Goal: Task Accomplishment & Management: Manage account settings

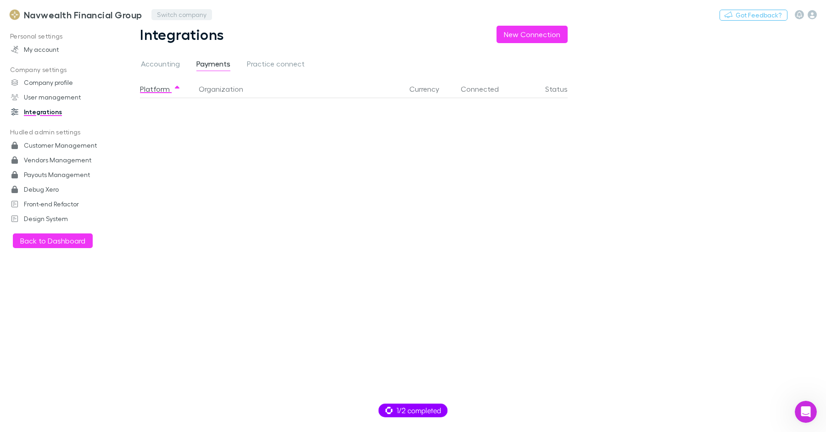
click at [171, 12] on button "Switch company" at bounding box center [181, 14] width 61 height 11
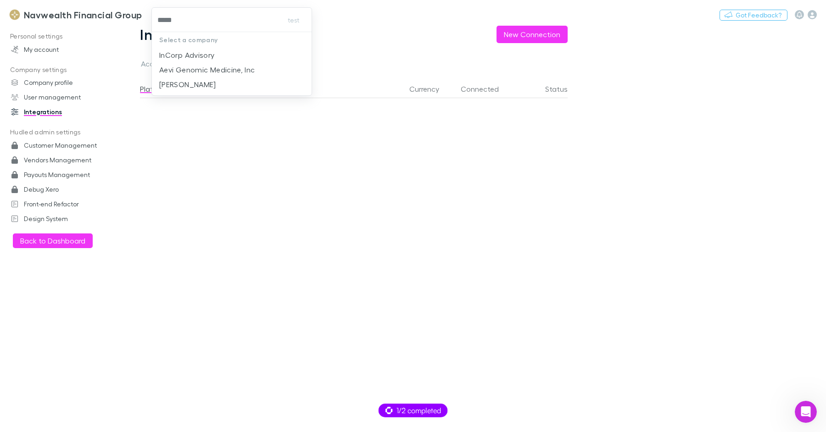
type input "******"
click at [190, 51] on p "InCorp Advisory" at bounding box center [187, 55] width 56 height 11
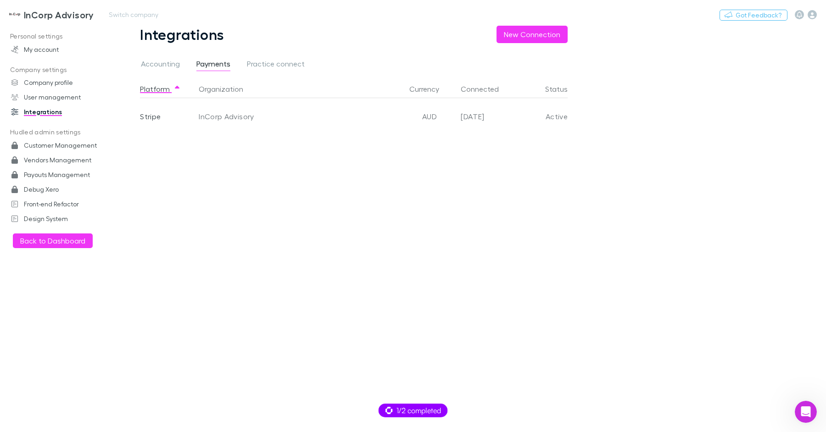
click at [53, 16] on h3 "InCorp Advisory" at bounding box center [59, 14] width 70 height 11
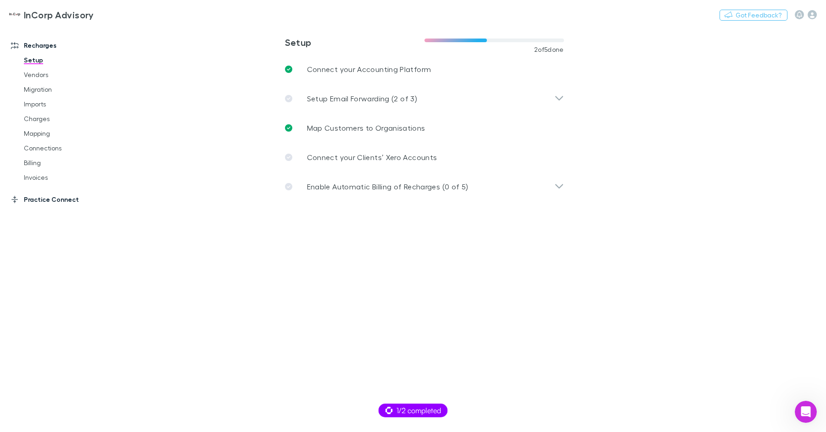
click at [62, 200] on link "Practice Connect" at bounding box center [59, 199] width 114 height 15
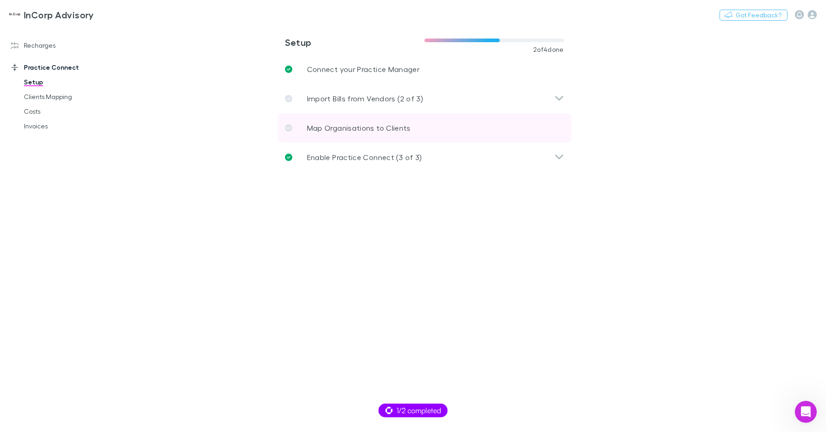
click at [352, 124] on p "Map Organisations to Clients" at bounding box center [359, 128] width 104 height 11
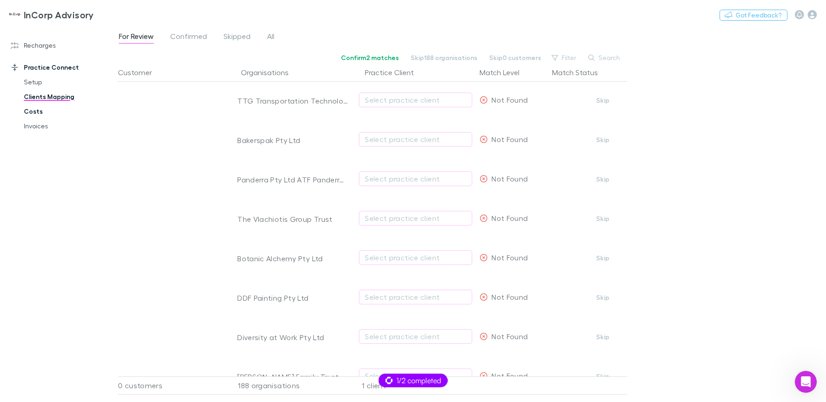
click at [42, 107] on link "Costs" at bounding box center [65, 111] width 101 height 15
click at [32, 111] on div "InCorp Advisory Switch company Nothing Got Feedback? Recharges Setup Vendors Mi…" at bounding box center [413, 201] width 826 height 402
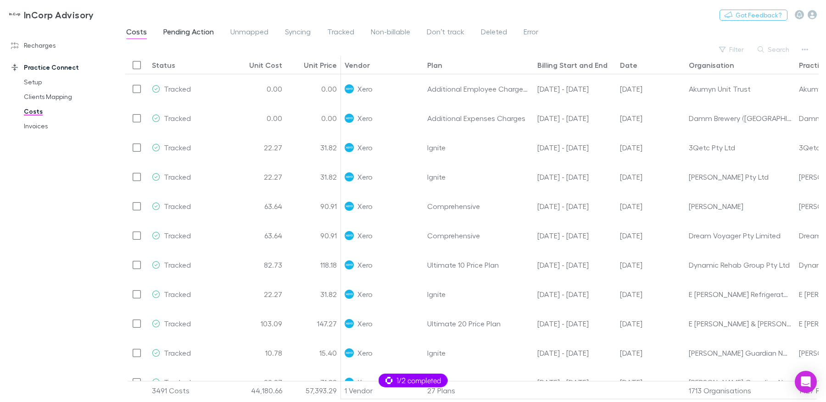
click at [180, 30] on span "Pending Action" at bounding box center [188, 33] width 50 height 12
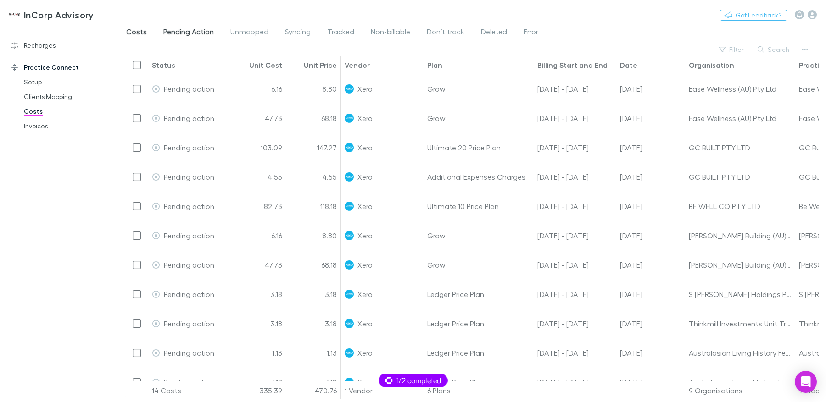
click at [135, 32] on span "Costs" at bounding box center [136, 33] width 21 height 12
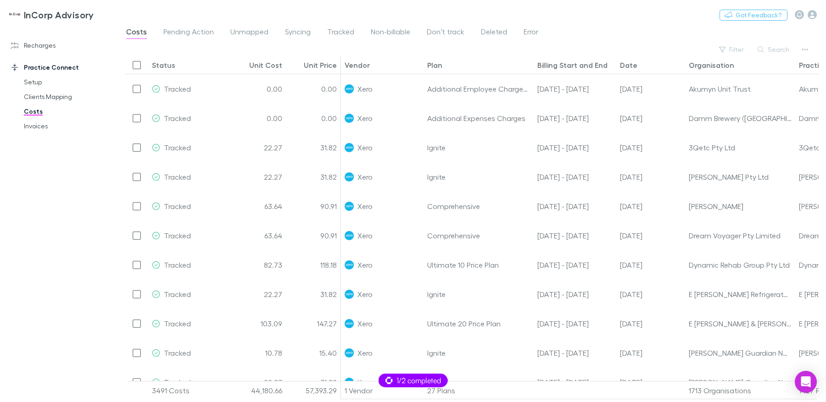
click at [166, 67] on div "Status" at bounding box center [163, 65] width 23 height 9
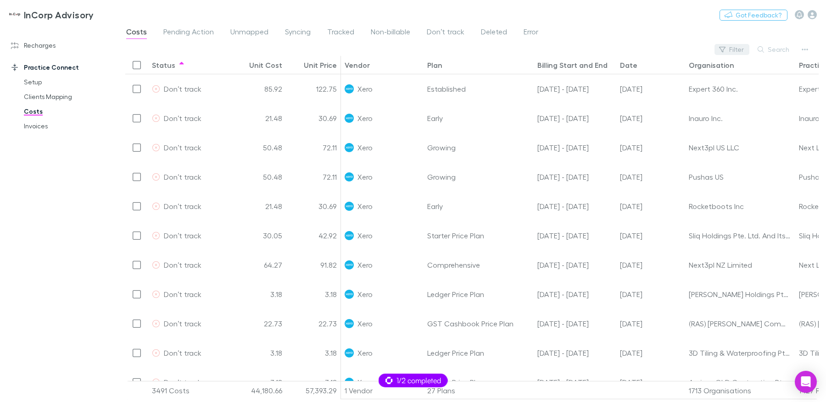
click at [725, 48] on icon "button" at bounding box center [722, 49] width 6 height 6
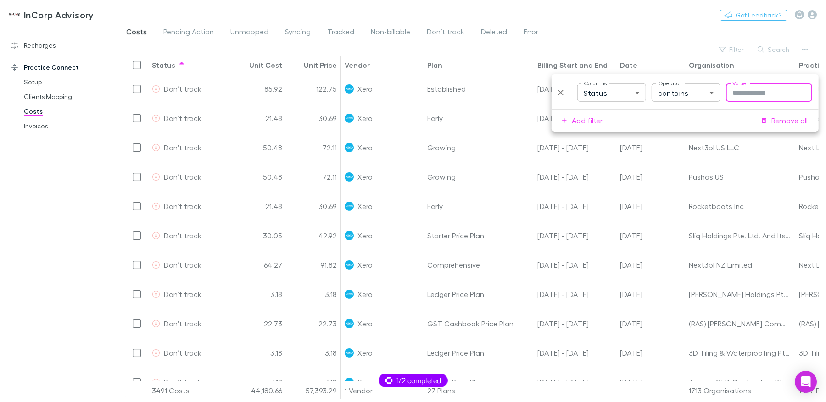
click at [702, 93] on body "InCorp Advisory Switch company Nothing Got Feedback? Recharges Setup Vendors Mi…" at bounding box center [413, 201] width 826 height 402
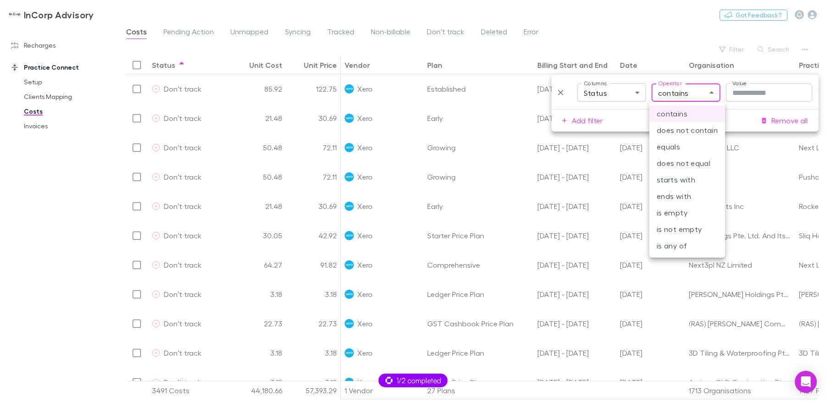
click at [701, 94] on div at bounding box center [413, 201] width 826 height 402
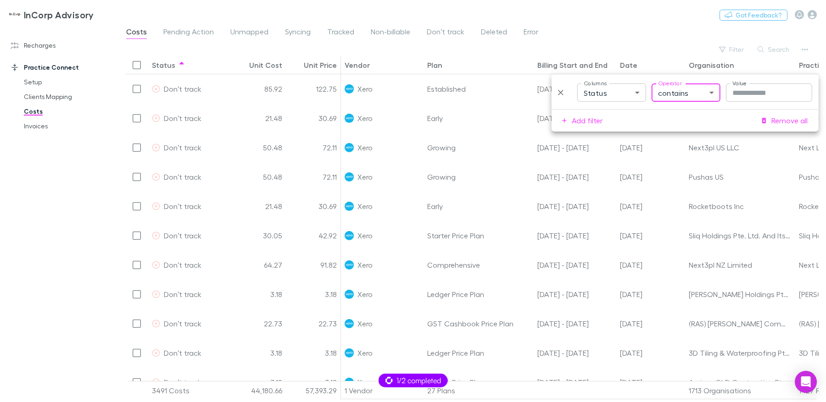
click at [744, 91] on input "Value" at bounding box center [769, 93] width 86 height 18
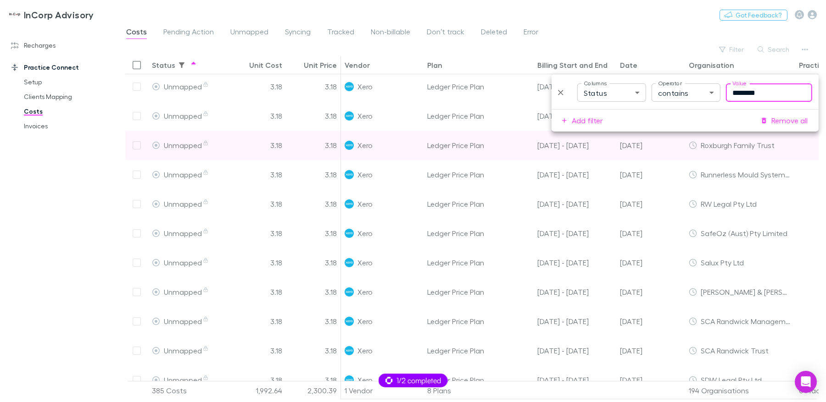
scroll to position [513, 0]
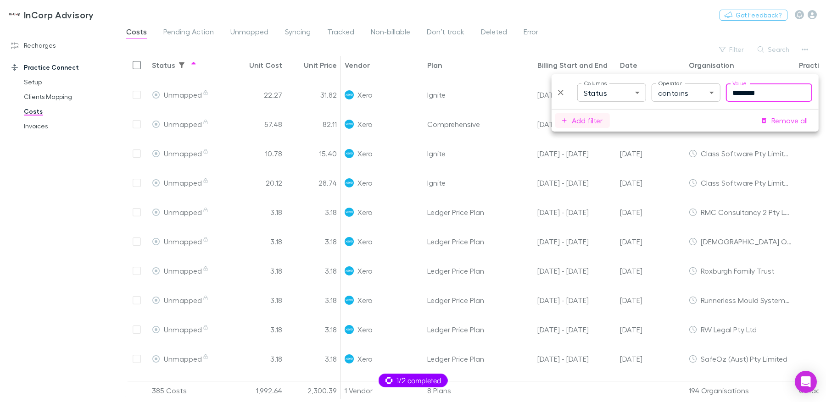
type input "********"
click at [588, 119] on button "Add filter" at bounding box center [582, 120] width 55 height 15
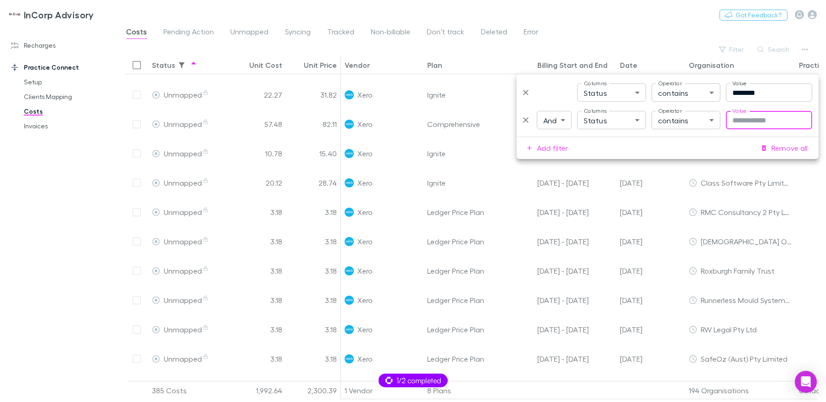
click at [624, 119] on body "InCorp Advisory Switch company Nothing Got Feedback? Recharges Setup Vendors Mi…" at bounding box center [413, 201] width 826 height 402
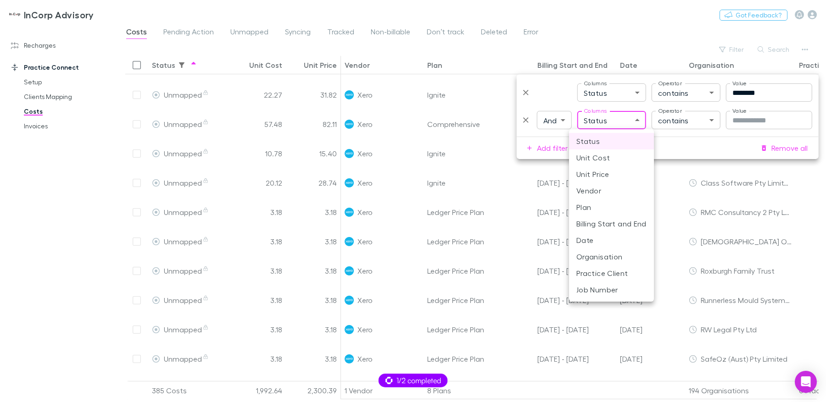
click at [605, 206] on li "Plan" at bounding box center [611, 207] width 85 height 17
type input "****"
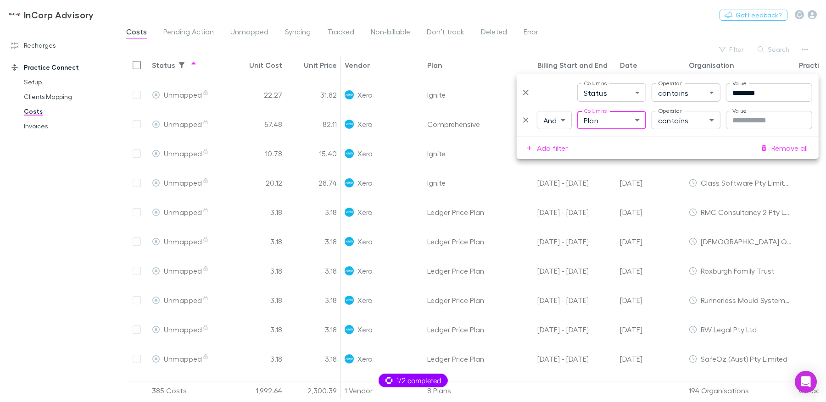
click at [742, 120] on input "Value" at bounding box center [769, 120] width 86 height 18
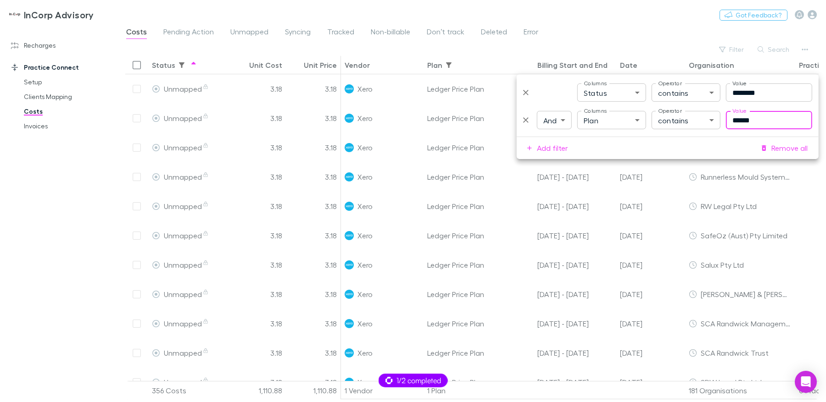
type input "******"
click at [658, 41] on div "Costs Pending Action Unmapped Syncing Tracked Non-billable Don’t track Deleted …" at bounding box center [472, 34] width 708 height 17
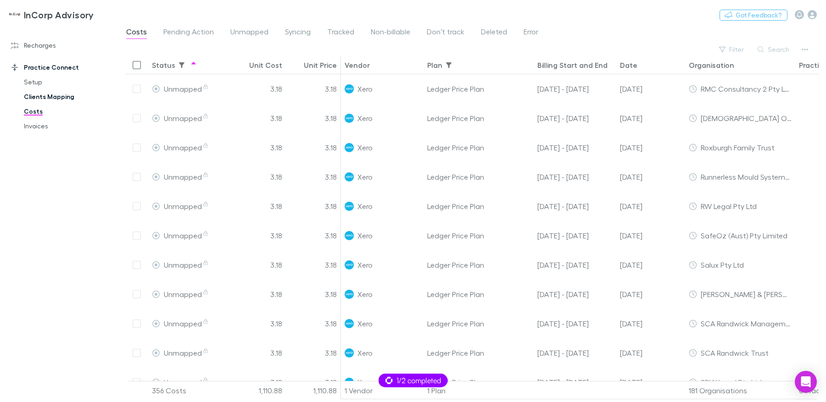
click at [68, 95] on link "Clients Mapping" at bounding box center [65, 96] width 101 height 15
click at [801, 48] on button "button" at bounding box center [804, 49] width 13 height 13
click at [650, 37] on div at bounding box center [413, 201] width 826 height 402
drag, startPoint x: 40, startPoint y: 46, endPoint x: 47, endPoint y: 44, distance: 6.7
click at [40, 46] on link "Recharges" at bounding box center [59, 45] width 114 height 15
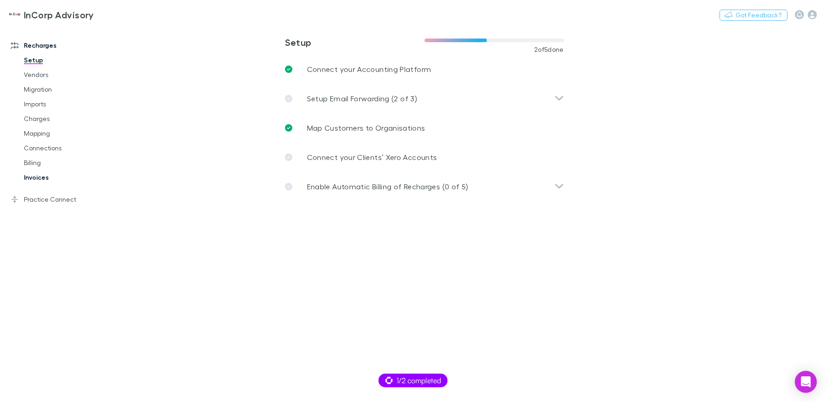
click at [42, 176] on link "Invoices" at bounding box center [65, 177] width 101 height 15
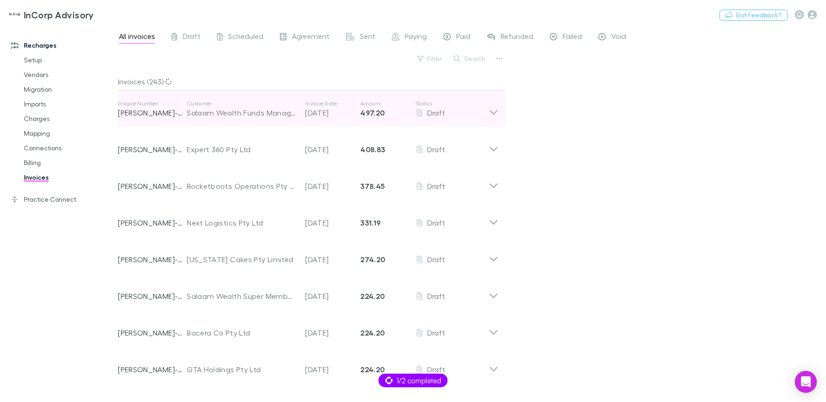
click at [218, 106] on p "Customer" at bounding box center [241, 103] width 109 height 7
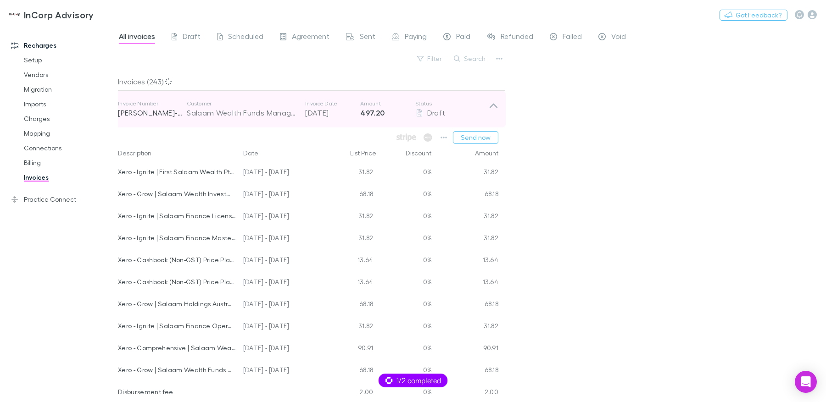
click at [218, 106] on p "Customer" at bounding box center [241, 103] width 109 height 7
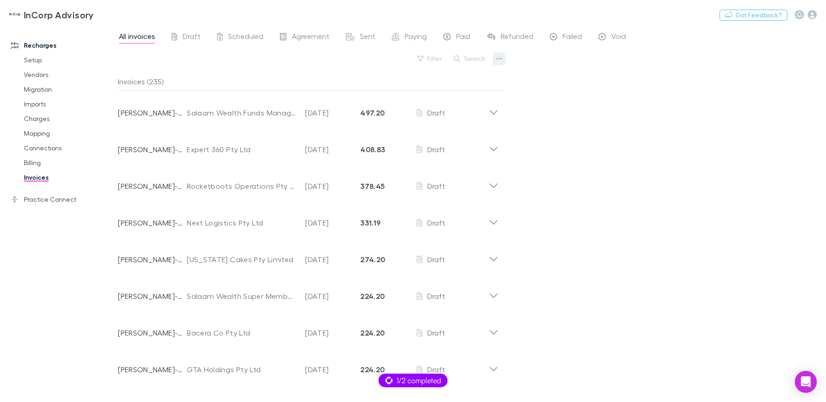
click at [502, 60] on button "button" at bounding box center [499, 58] width 13 height 13
drag, startPoint x: 50, startPoint y: 197, endPoint x: 54, endPoint y: 202, distance: 6.2
click at [50, 197] on div at bounding box center [413, 201] width 826 height 402
click at [53, 200] on link "Practice Connect" at bounding box center [59, 199] width 114 height 15
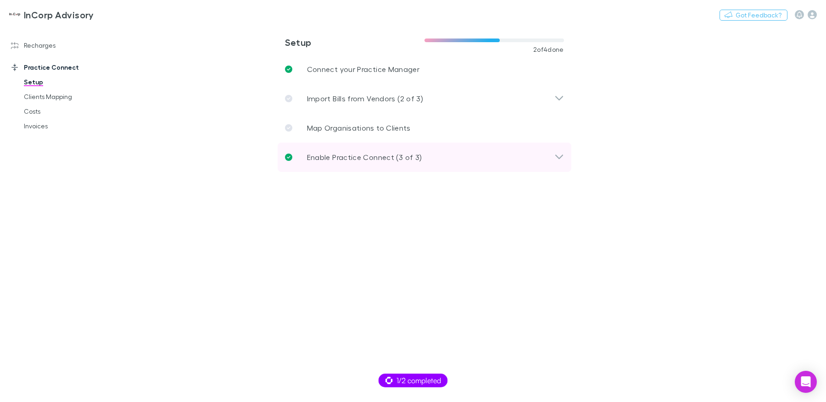
click at [317, 164] on div "Enable Practice Connect (3 of 3)" at bounding box center [425, 157] width 294 height 29
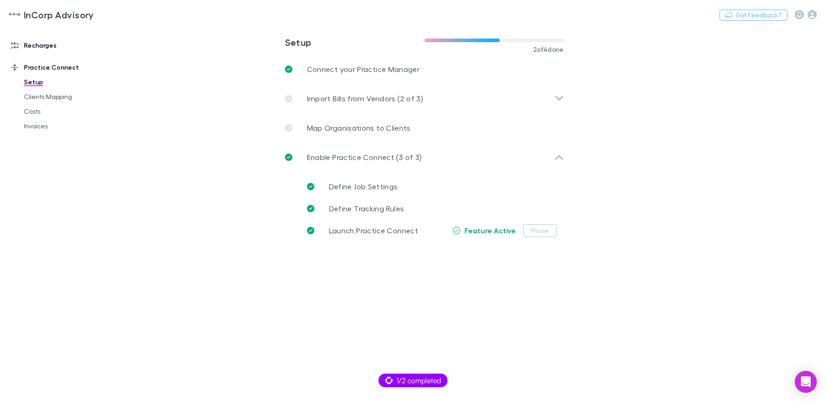
click at [48, 53] on div "Practice Connect Setup Clients Mapping Costs Invoices" at bounding box center [59, 93] width 114 height 81
click at [49, 50] on link "Recharges" at bounding box center [59, 45] width 114 height 15
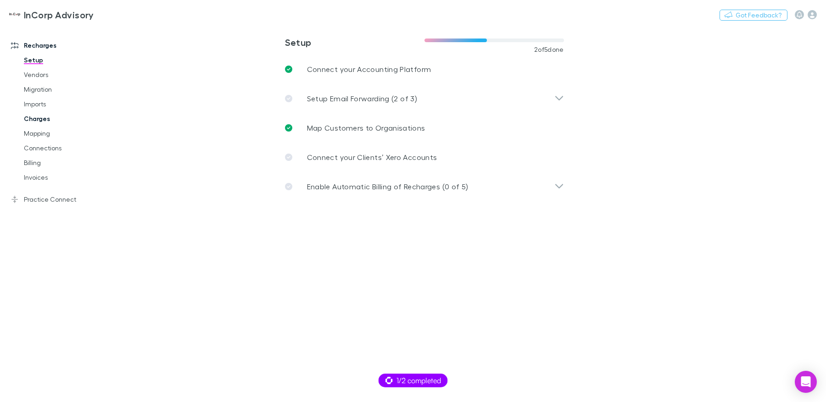
click at [46, 119] on link "Charges" at bounding box center [65, 118] width 101 height 15
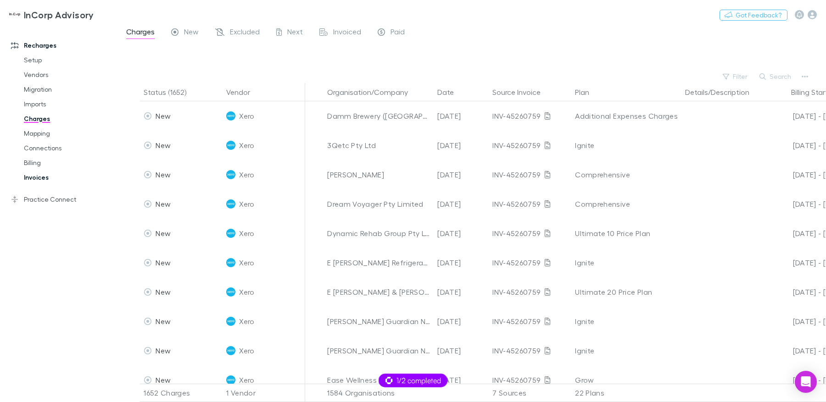
click at [38, 180] on link "Invoices" at bounding box center [65, 177] width 101 height 15
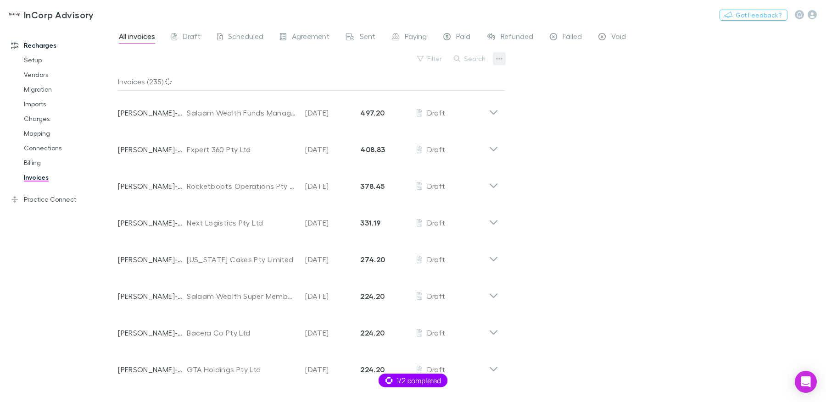
click at [503, 58] on button "button" at bounding box center [499, 58] width 13 height 13
click at [441, 85] on p "Export invoices" at bounding box center [442, 88] width 111 height 11
click at [45, 119] on link "Charges" at bounding box center [65, 118] width 101 height 15
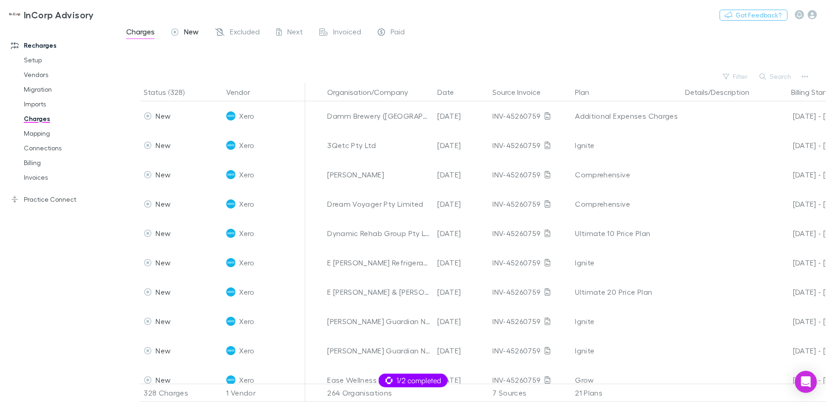
click at [190, 34] on span "New" at bounding box center [191, 33] width 15 height 12
click at [785, 76] on button "Search" at bounding box center [776, 76] width 42 height 11
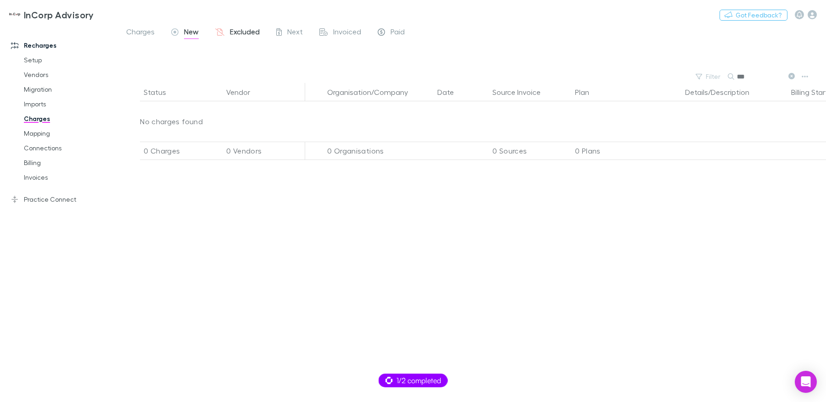
type input "***"
drag, startPoint x: 240, startPoint y: 33, endPoint x: 385, endPoint y: 51, distance: 146.6
click at [240, 33] on span "Excluded" at bounding box center [245, 33] width 30 height 12
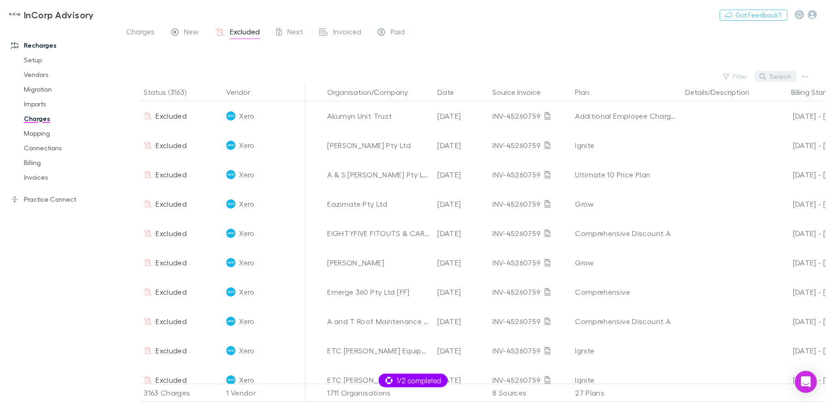
click at [776, 76] on button "Search" at bounding box center [776, 76] width 42 height 11
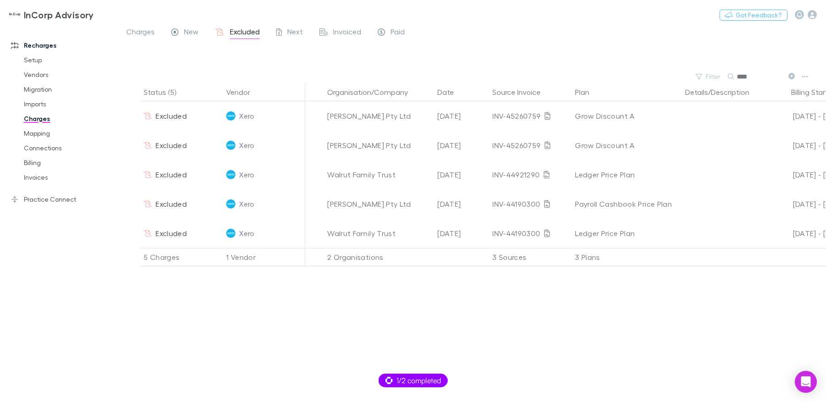
click at [187, 30] on span "New" at bounding box center [191, 33] width 15 height 12
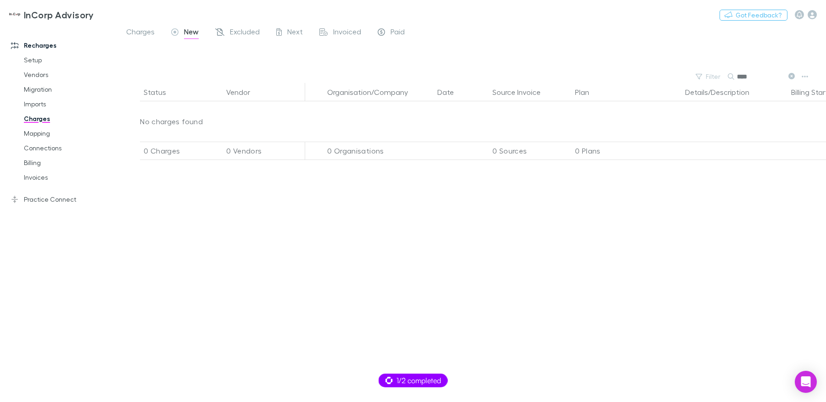
click at [740, 74] on input "****" at bounding box center [760, 76] width 46 height 13
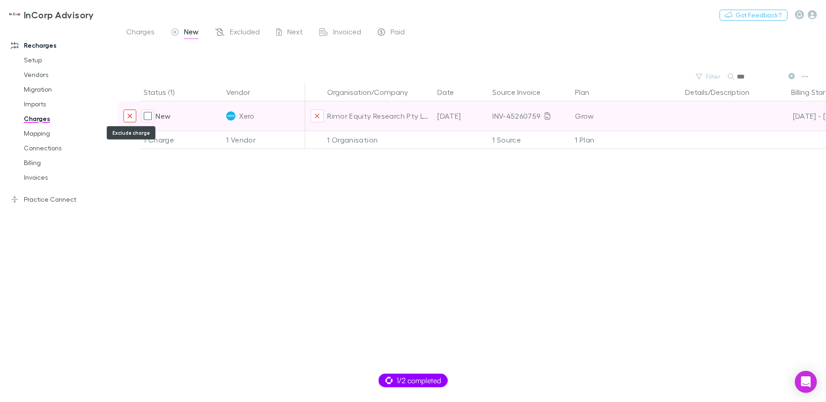
type input "***"
click at [128, 116] on icon "Exclude charge" at bounding box center [130, 115] width 6 height 7
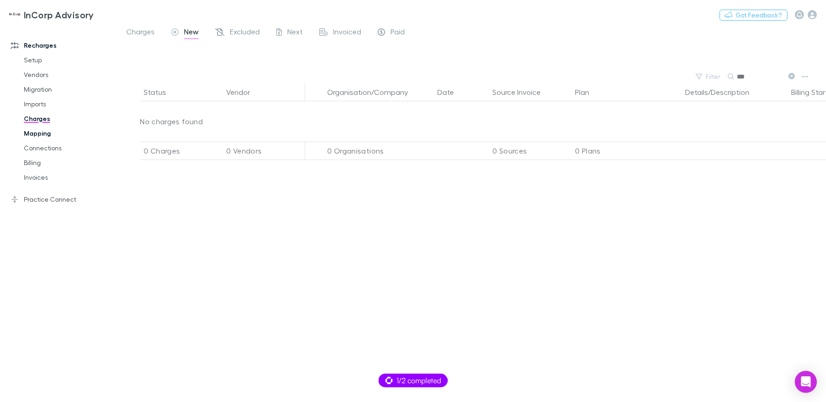
click at [43, 133] on link "Mapping" at bounding box center [65, 133] width 101 height 15
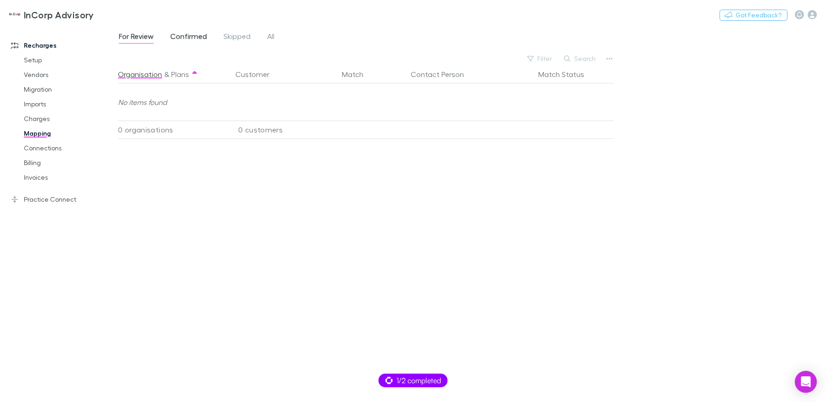
click at [189, 32] on span "Confirmed" at bounding box center [188, 38] width 37 height 12
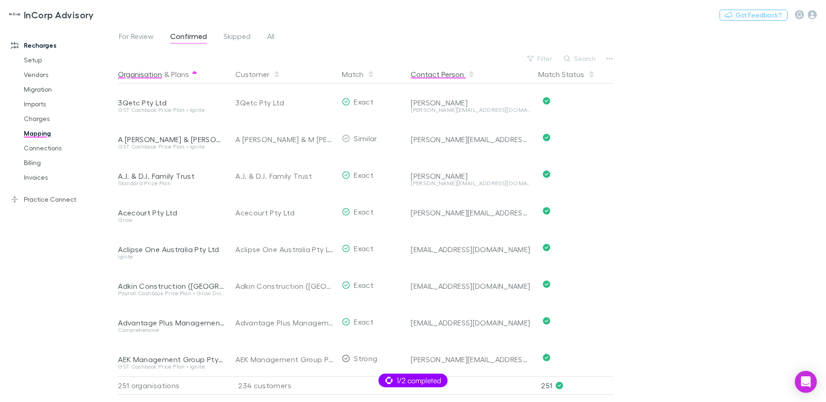
click at [462, 76] on button "Contact Person" at bounding box center [443, 74] width 64 height 18
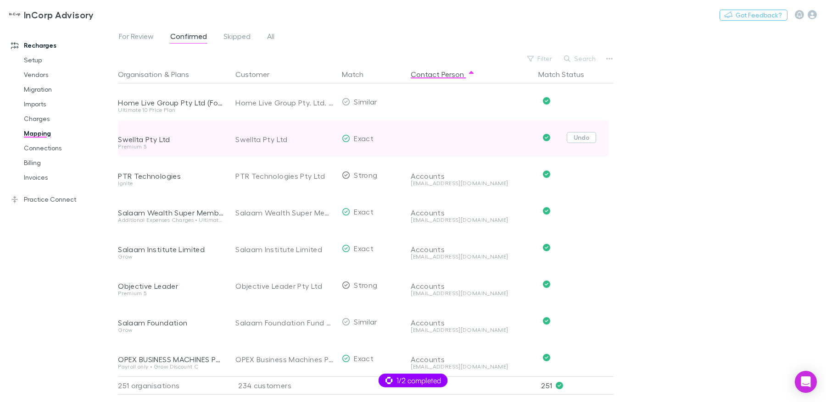
click at [590, 137] on button "Undo" at bounding box center [581, 137] width 29 height 11
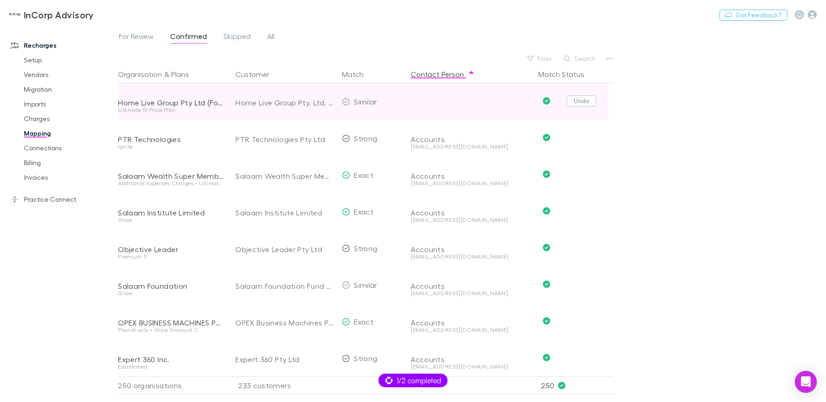
click at [580, 100] on button "Undo" at bounding box center [581, 100] width 29 height 11
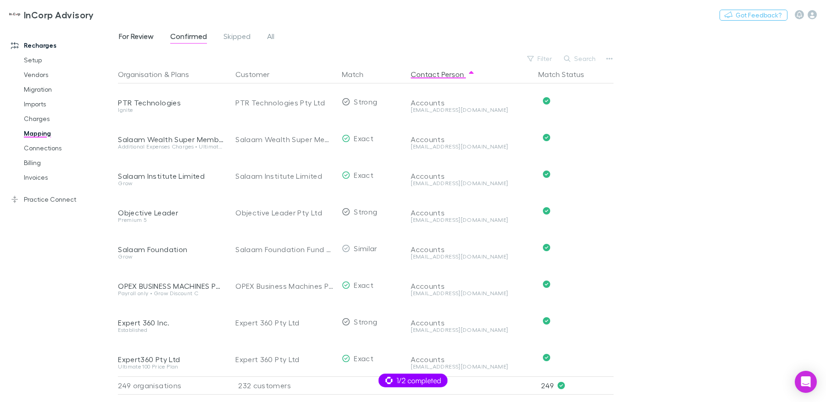
click at [143, 34] on span "For Review" at bounding box center [136, 38] width 35 height 12
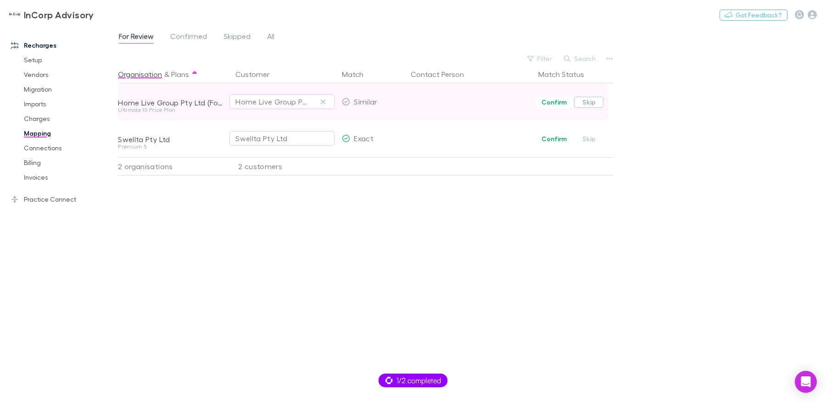
click at [596, 98] on button "Skip" at bounding box center [588, 102] width 29 height 11
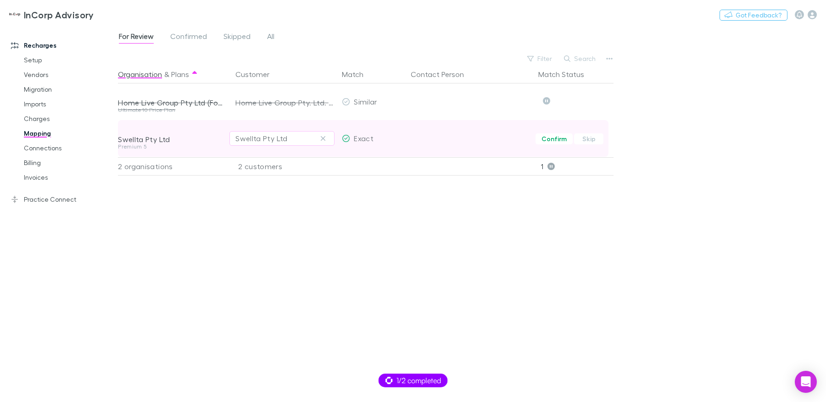
drag, startPoint x: 593, startPoint y: 137, endPoint x: 600, endPoint y: 137, distance: 6.4
click at [593, 137] on button "Skip" at bounding box center [588, 139] width 29 height 11
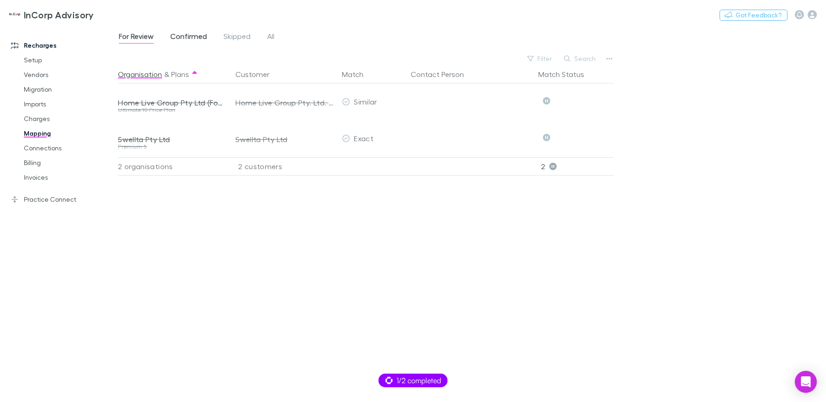
click at [199, 40] on span "Confirmed" at bounding box center [188, 38] width 37 height 12
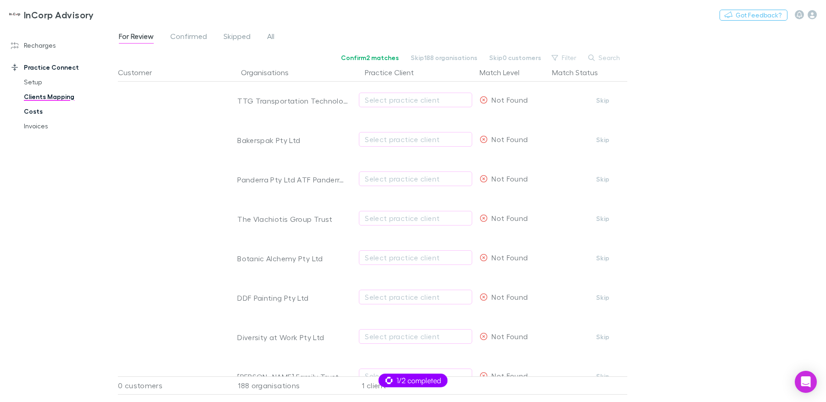
click at [33, 108] on link "Costs" at bounding box center [65, 111] width 101 height 15
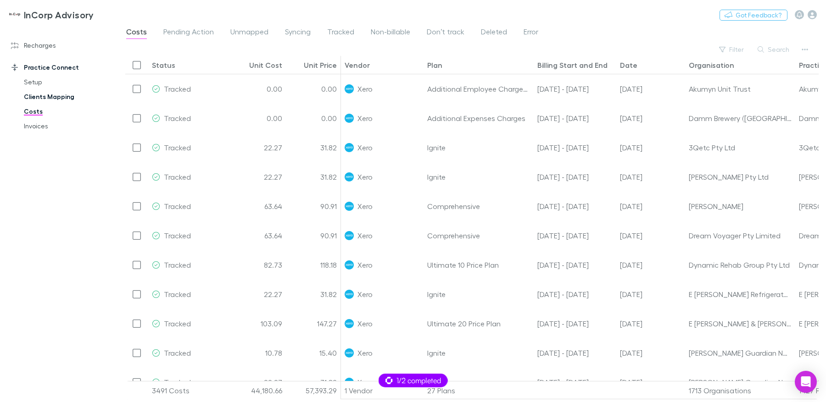
click at [70, 100] on link "Clients Mapping" at bounding box center [65, 96] width 101 height 15
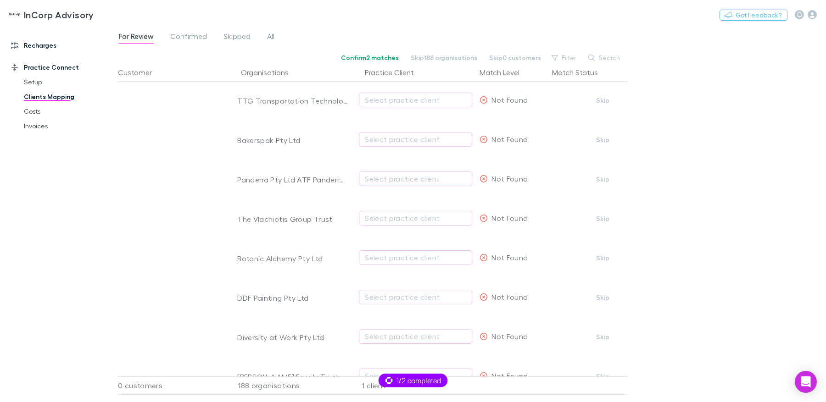
click at [46, 39] on link "Recharges" at bounding box center [59, 45] width 114 height 15
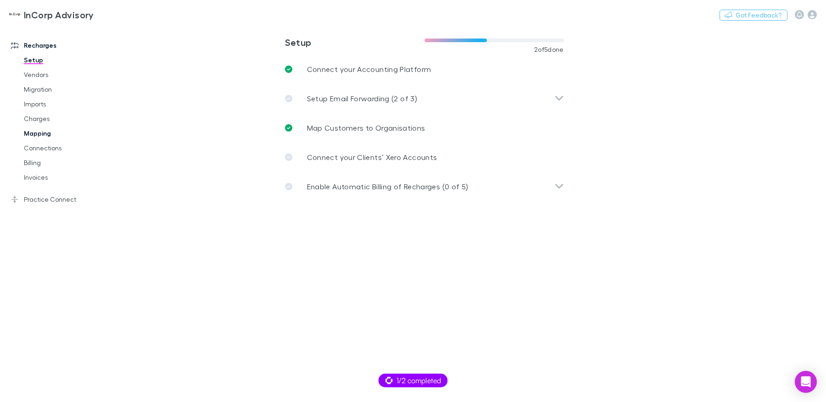
click at [44, 132] on link "Mapping" at bounding box center [65, 133] width 101 height 15
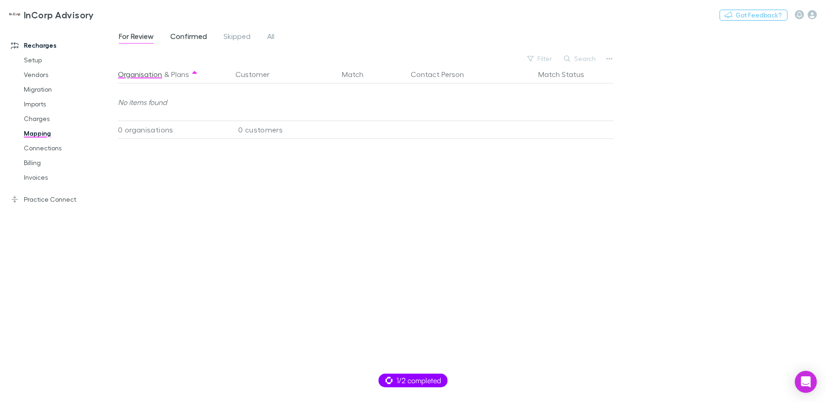
click at [190, 37] on span "Confirmed" at bounding box center [188, 38] width 37 height 12
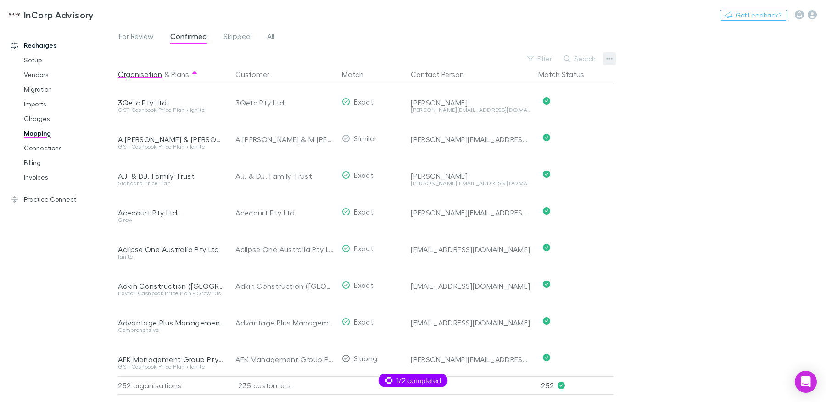
click at [604, 61] on button "button" at bounding box center [609, 58] width 13 height 13
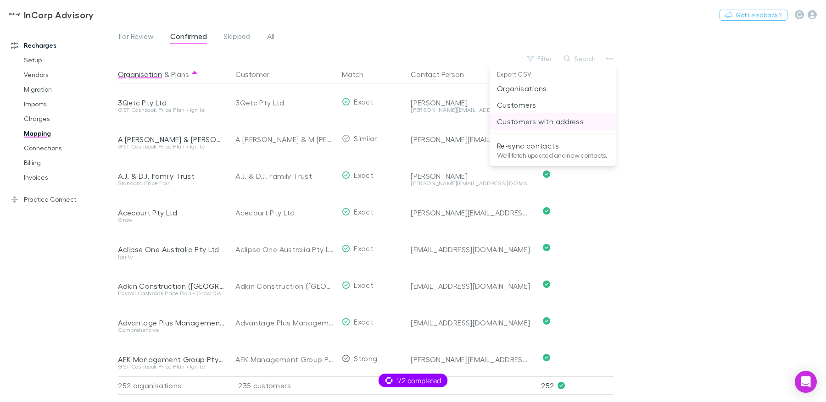
click at [583, 118] on p "Customers with address" at bounding box center [552, 121] width 111 height 11
